Goal: Transaction & Acquisition: Purchase product/service

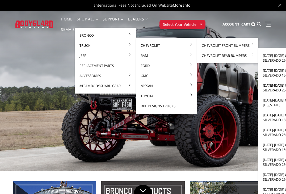
click at [272, 87] on link "[DATE]-[DATE] Chevrolet Silverado 2500/3500" at bounding box center [289, 87] width 57 height 15
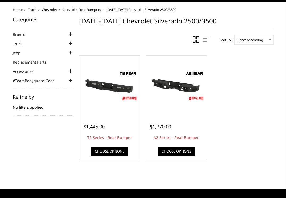
scroll to position [7, 0]
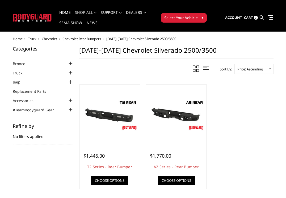
click at [51, 38] on span "Chevrolet" at bounding box center [49, 38] width 15 height 5
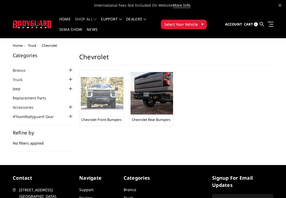
click at [105, 120] on link "Chevrolet Front Bumpers" at bounding box center [101, 119] width 40 height 5
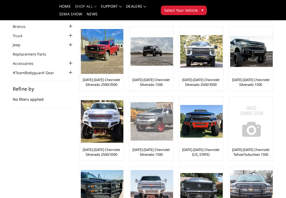
scroll to position [40, 0]
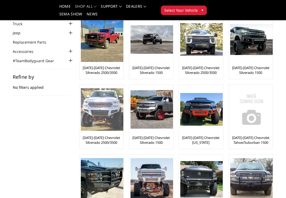
click at [100, 133] on div "[DATE]-[DATE] Chevrolet Silverado 2500/3500" at bounding box center [101, 116] width 41 height 61
click at [100, 113] on img at bounding box center [102, 109] width 43 height 43
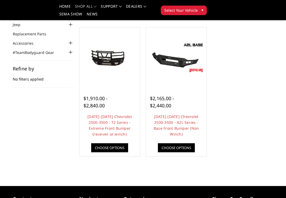
scroll to position [39, 0]
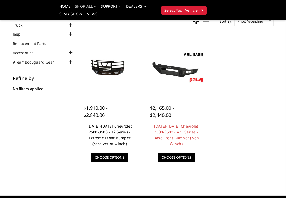
click at [108, 134] on link "[DATE]-[DATE] Chevrolet 2500-3500 - T2 Series - Extreme Front Bumper (receiver …" at bounding box center [110, 135] width 44 height 23
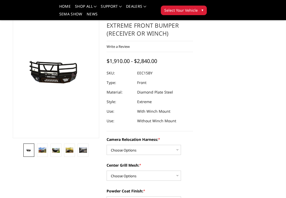
scroll to position [45, 0]
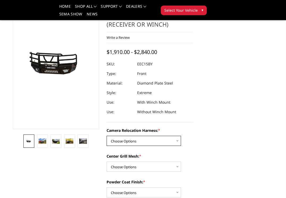
select select "3809"
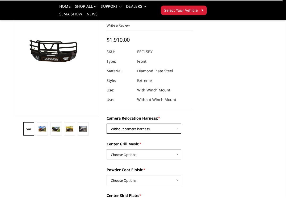
scroll to position [71, 0]
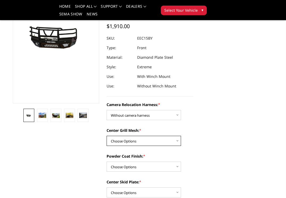
select select "3807"
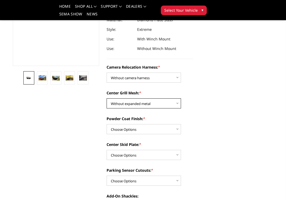
scroll to position [119, 0]
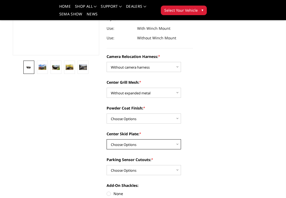
select select "3802"
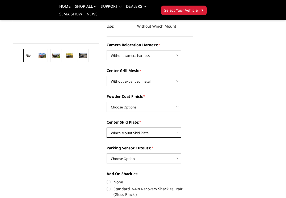
scroll to position [139, 0]
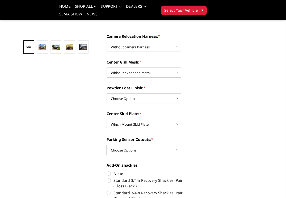
select select "3799"
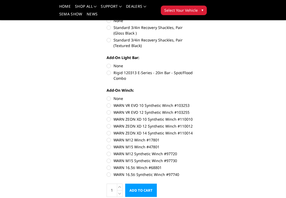
scroll to position [0, 0]
